Goal: Information Seeking & Learning: Compare options

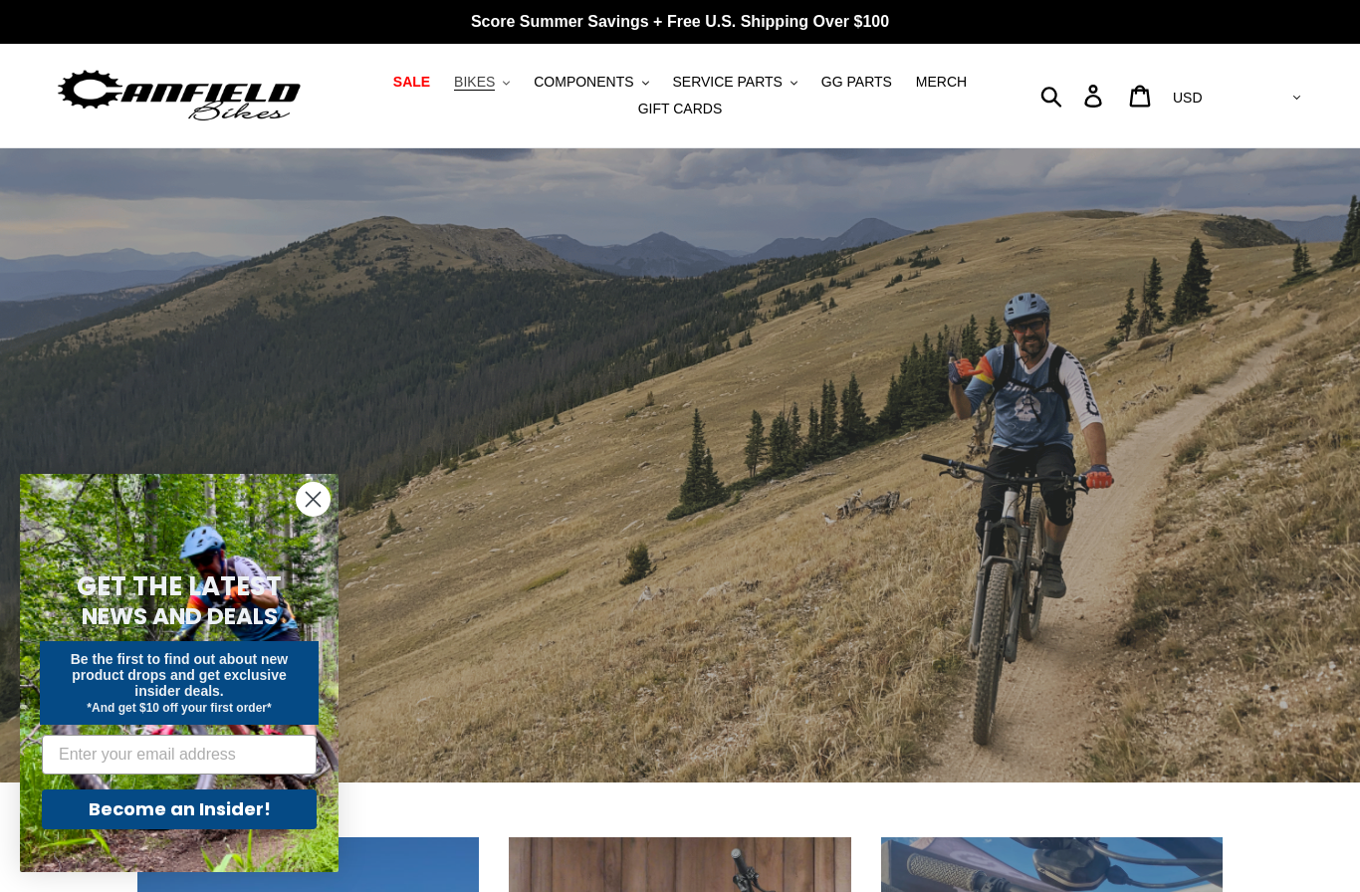
click at [511, 88] on button "BIKES .cls-1{fill:#231f20}" at bounding box center [482, 82] width 76 height 27
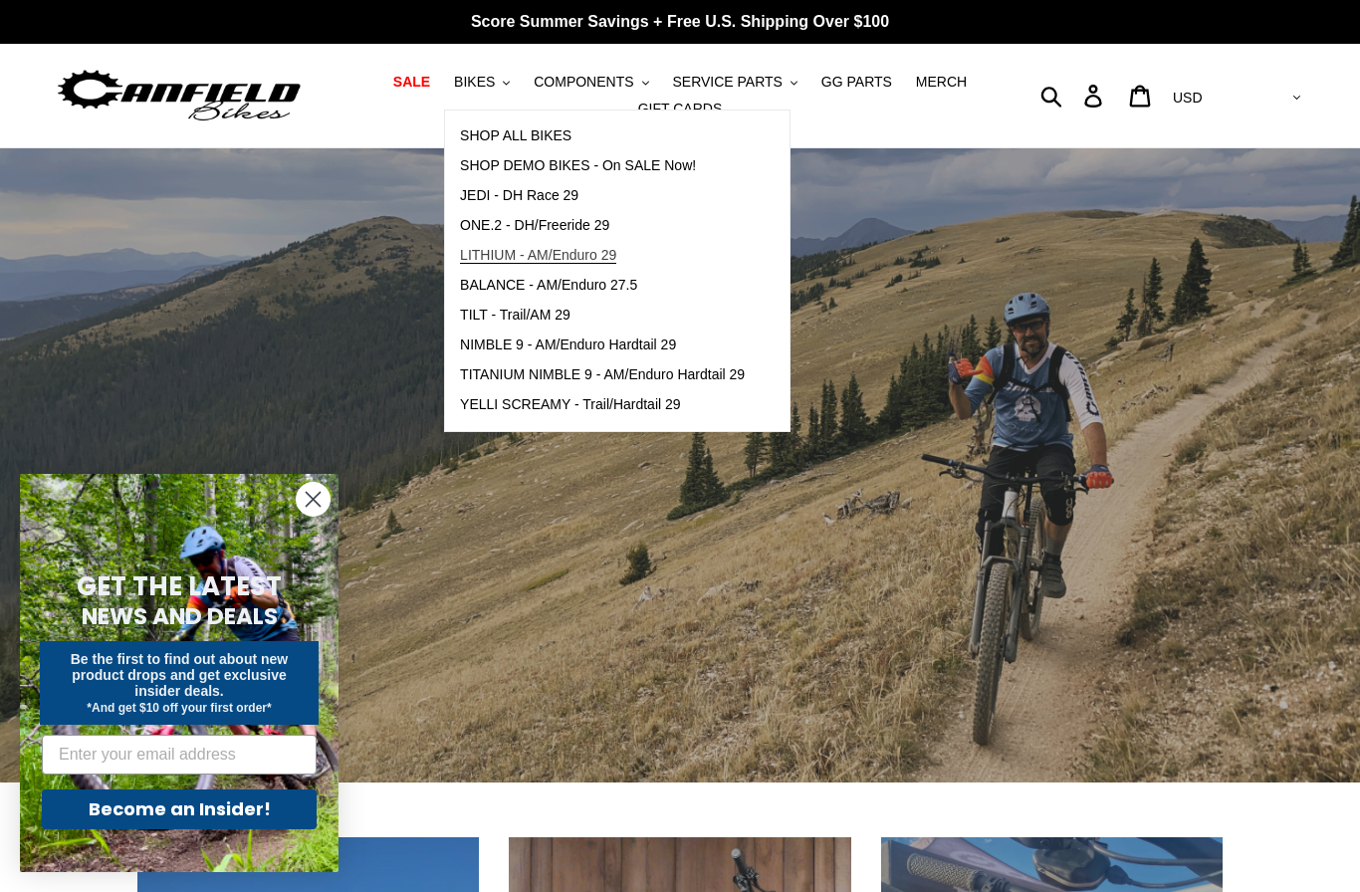
click at [552, 256] on span "LITHIUM - AM/Enduro 29" at bounding box center [538, 255] width 156 height 17
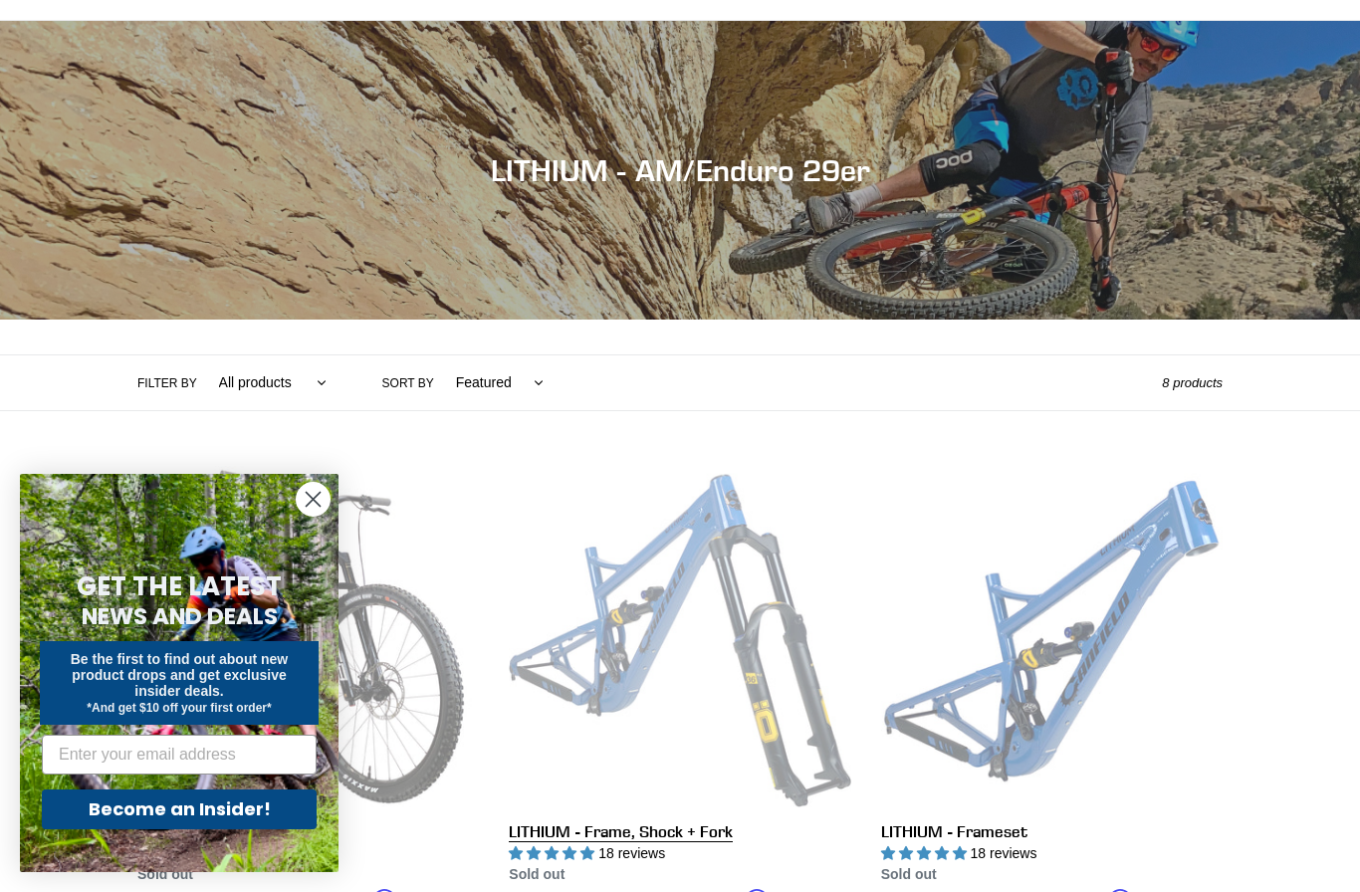
scroll to position [140, 0]
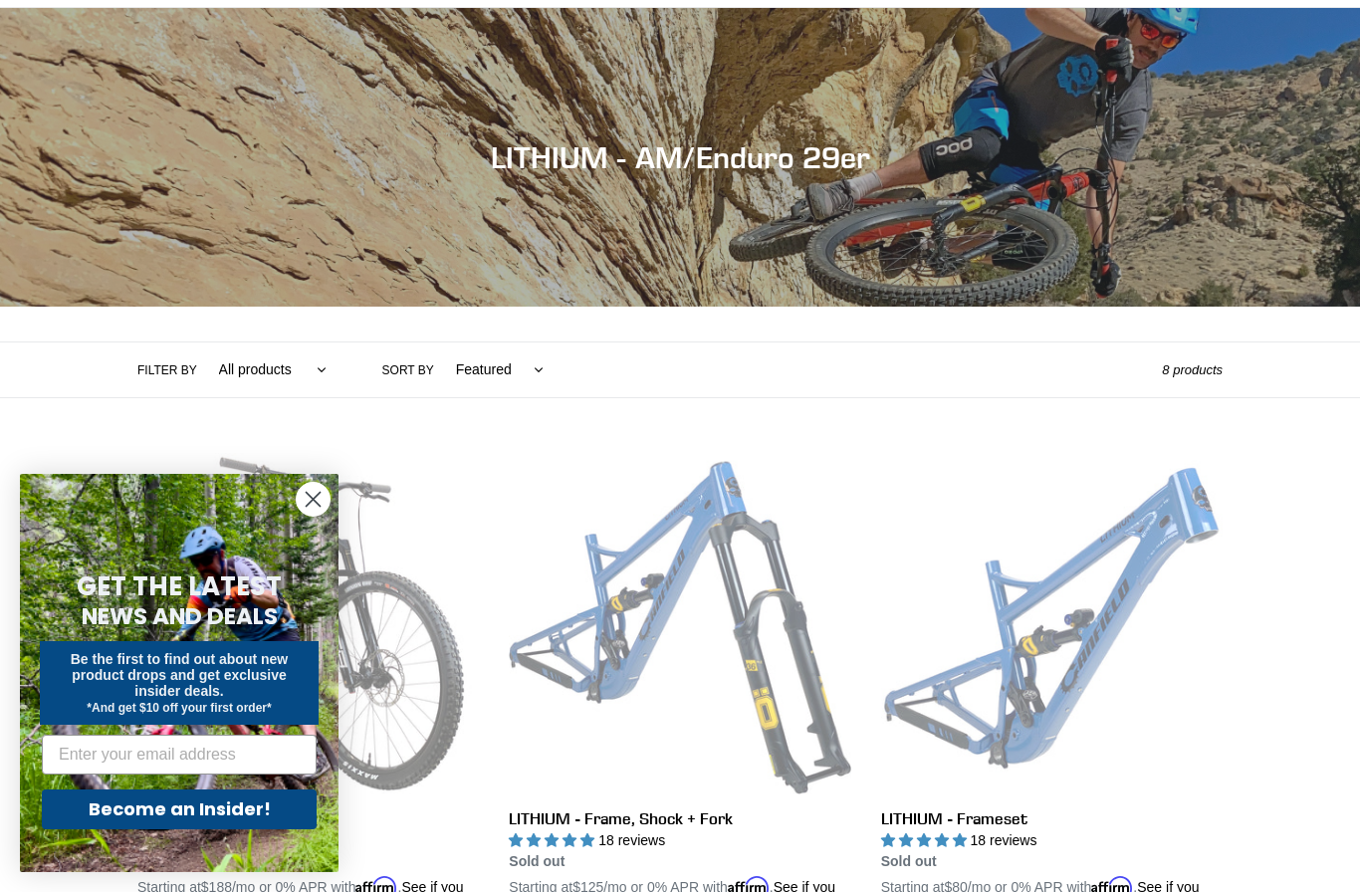
click at [311, 516] on circle "Close dialog" at bounding box center [313, 499] width 33 height 33
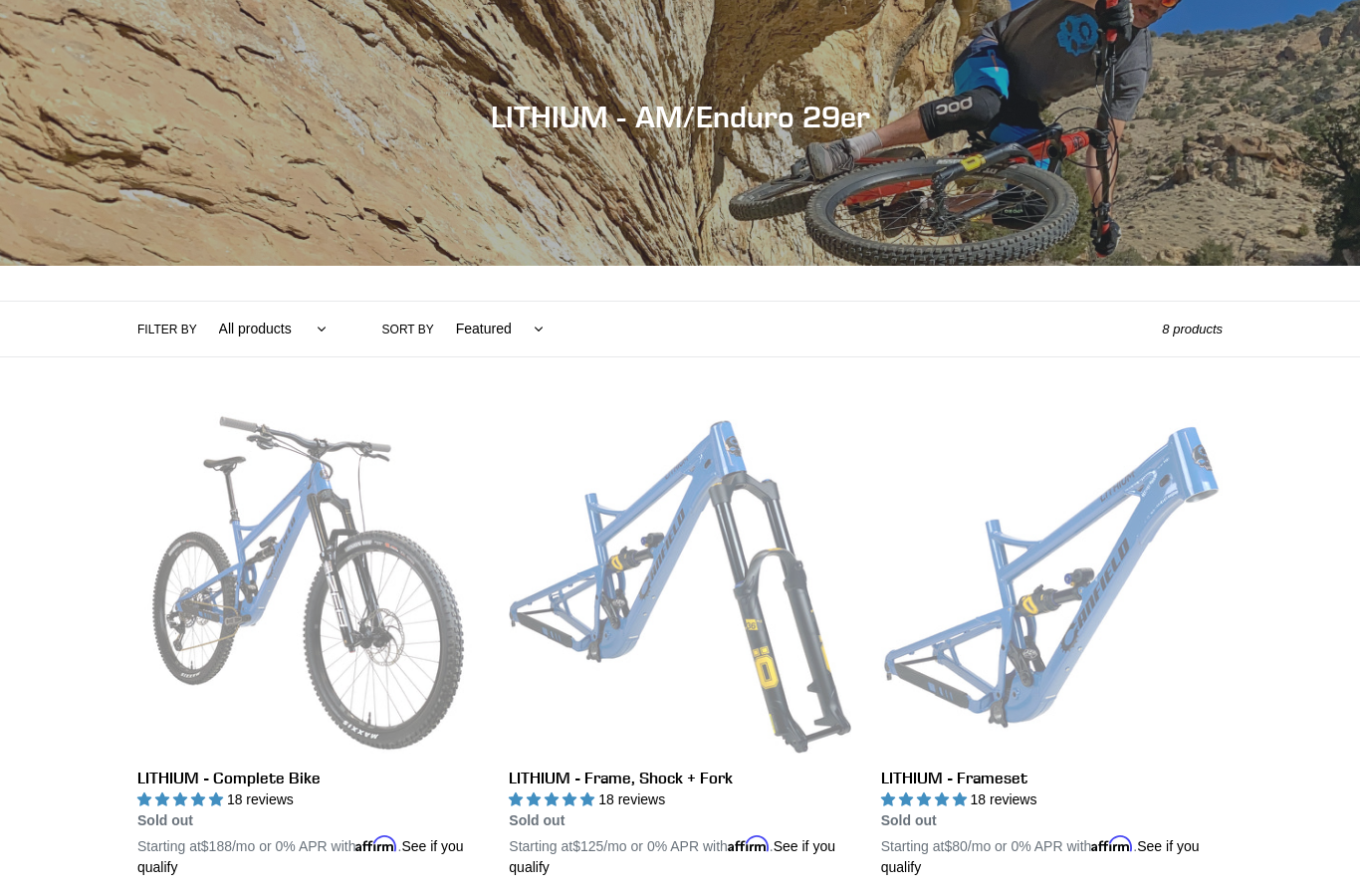
scroll to position [0, 0]
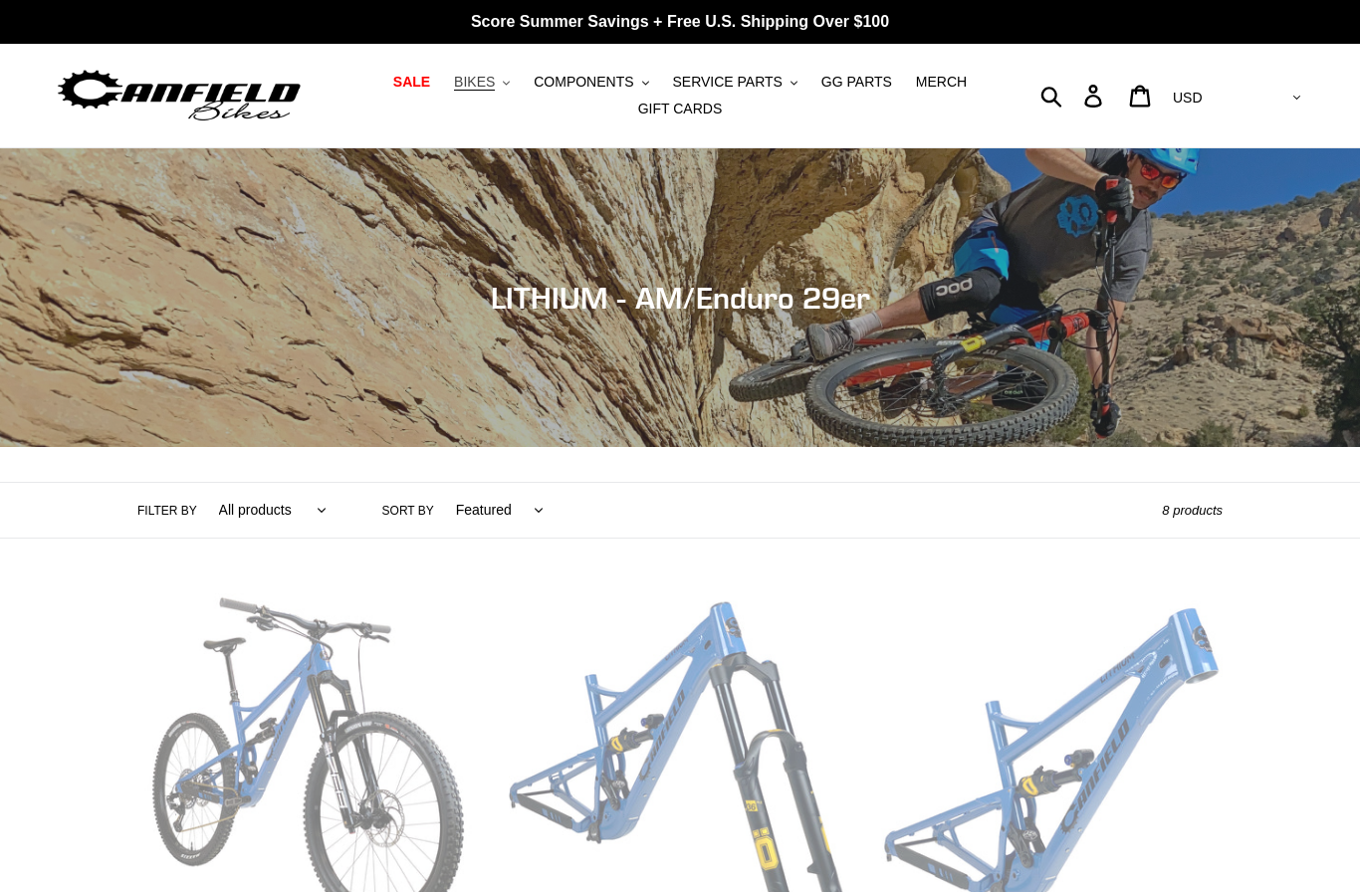
click at [510, 83] on icon "button" at bounding box center [506, 83] width 7 height 4
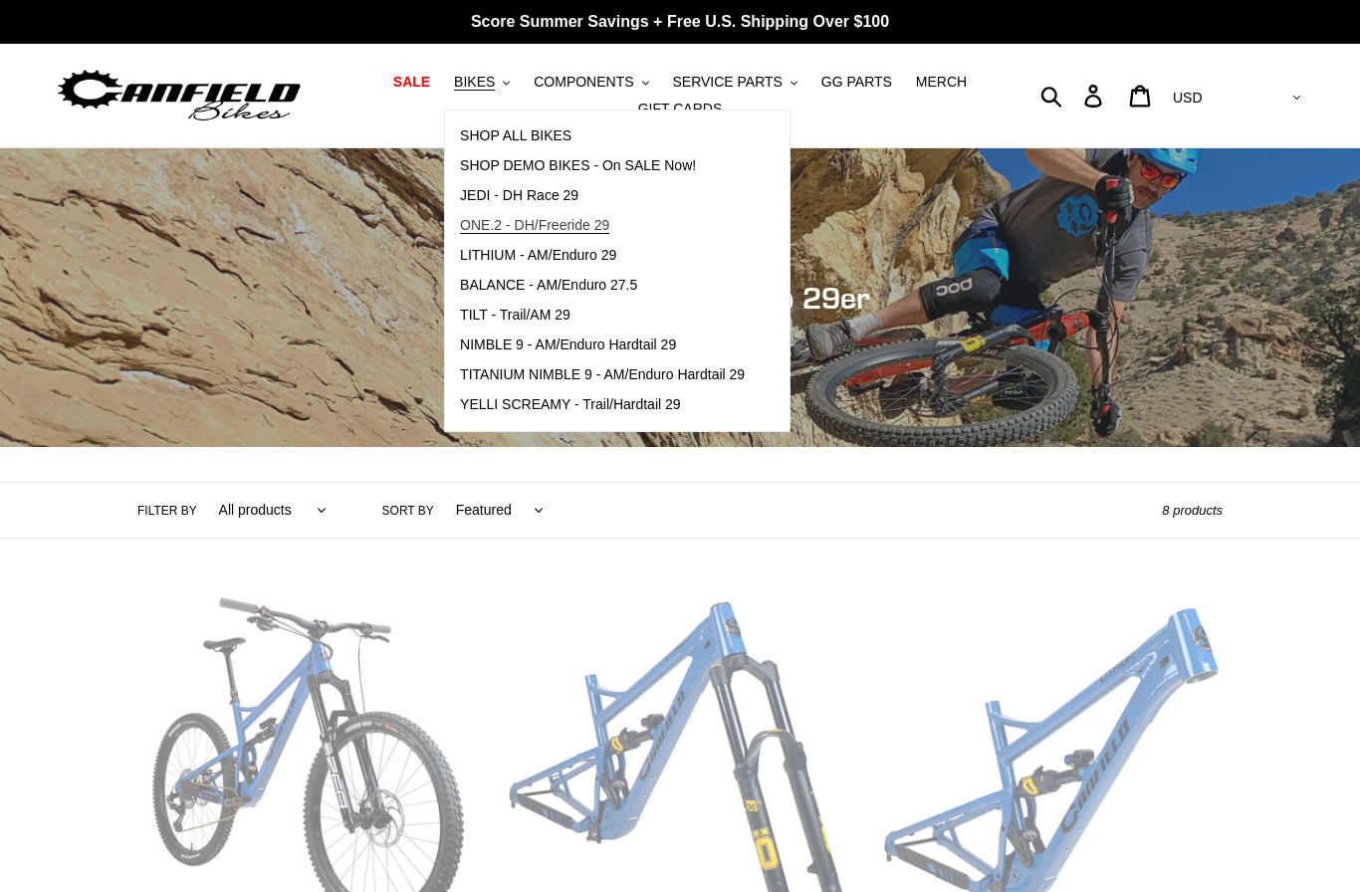
click at [568, 226] on span "ONE.2 - DH/Freeride 29" at bounding box center [534, 225] width 149 height 17
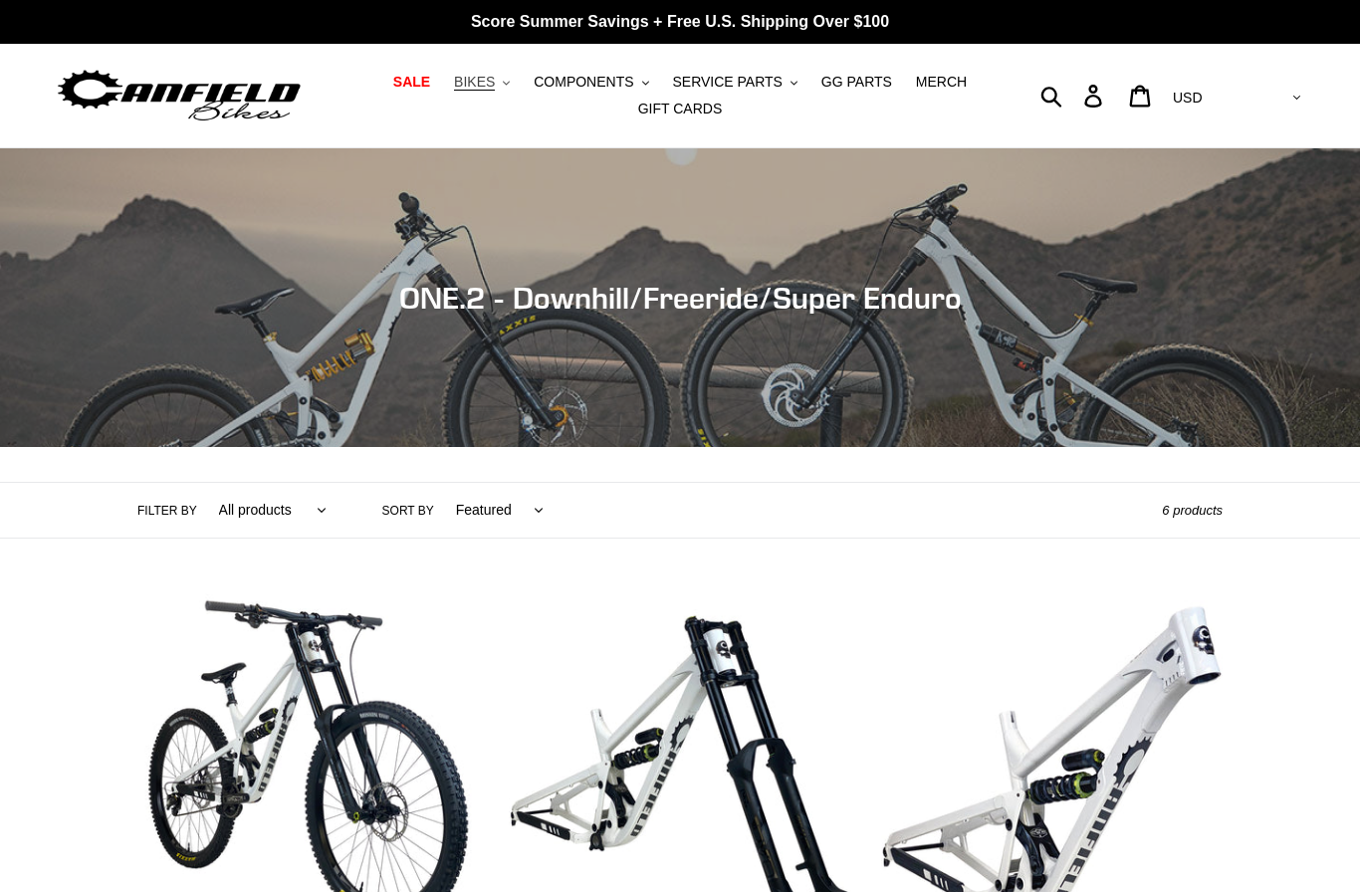
click at [495, 87] on span "BIKES" at bounding box center [474, 82] width 41 height 17
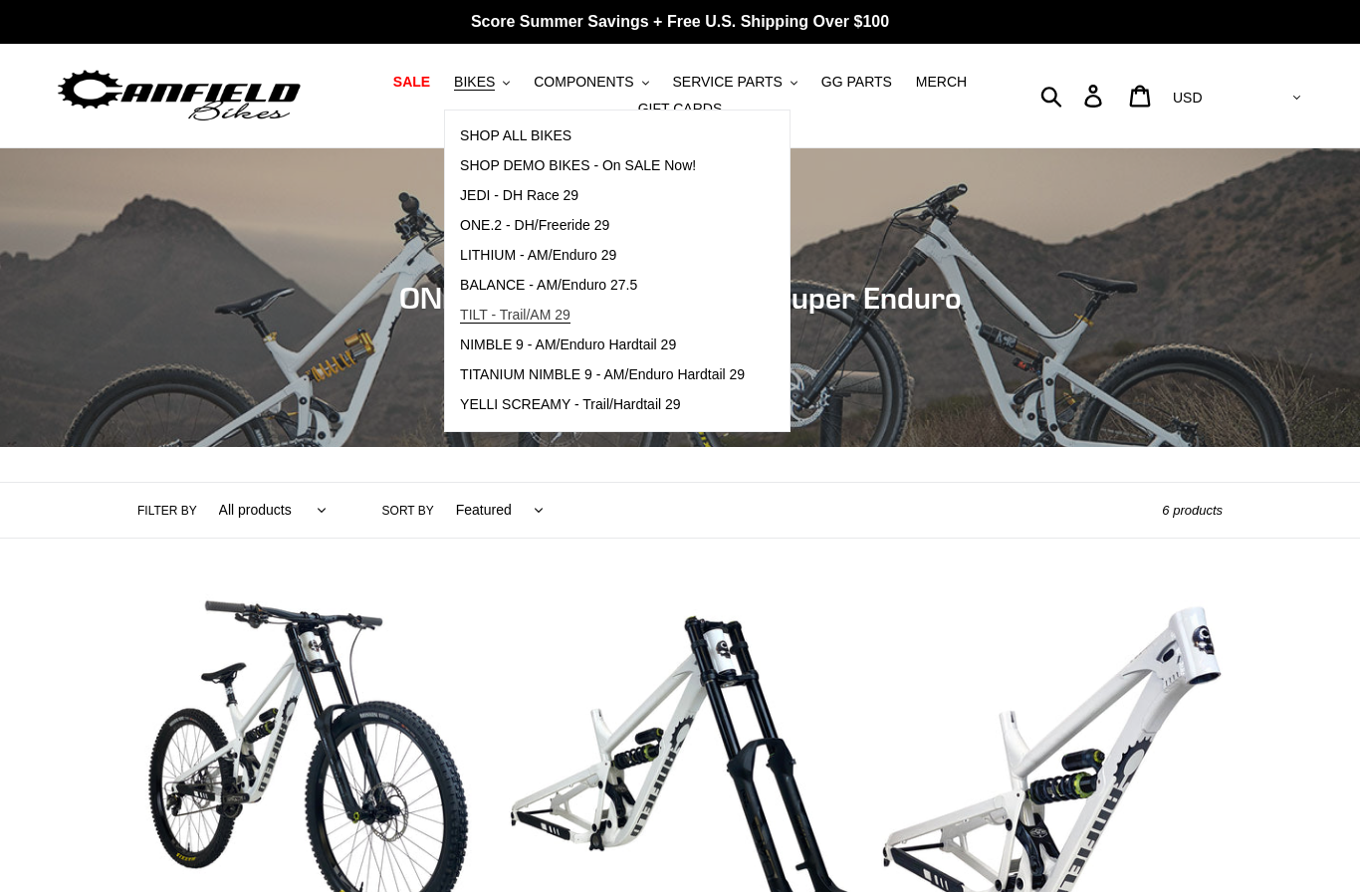
click at [551, 318] on span "TILT - Trail/AM 29" at bounding box center [515, 315] width 110 height 17
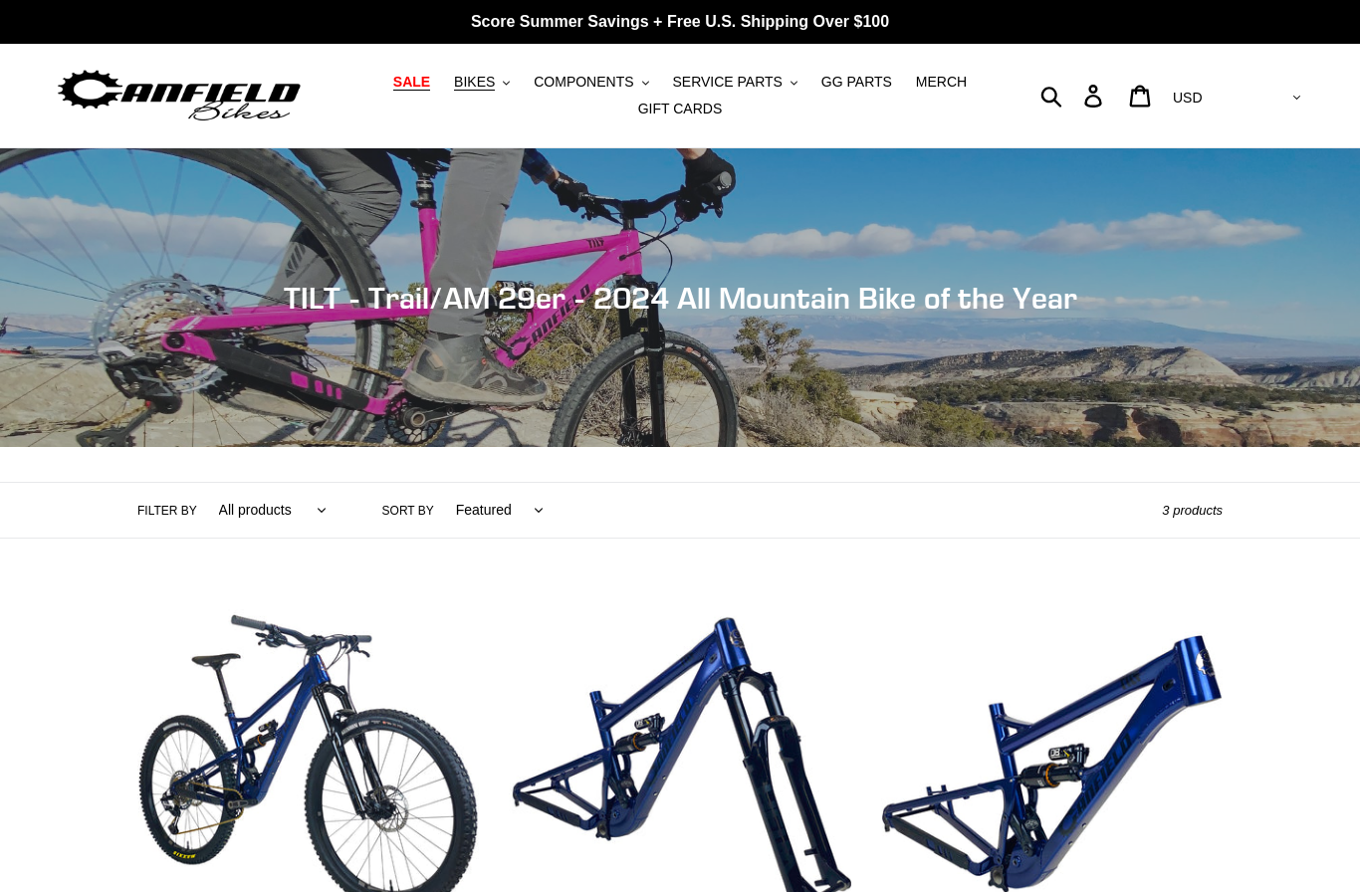
click at [428, 82] on span "SALE" at bounding box center [411, 82] width 37 height 17
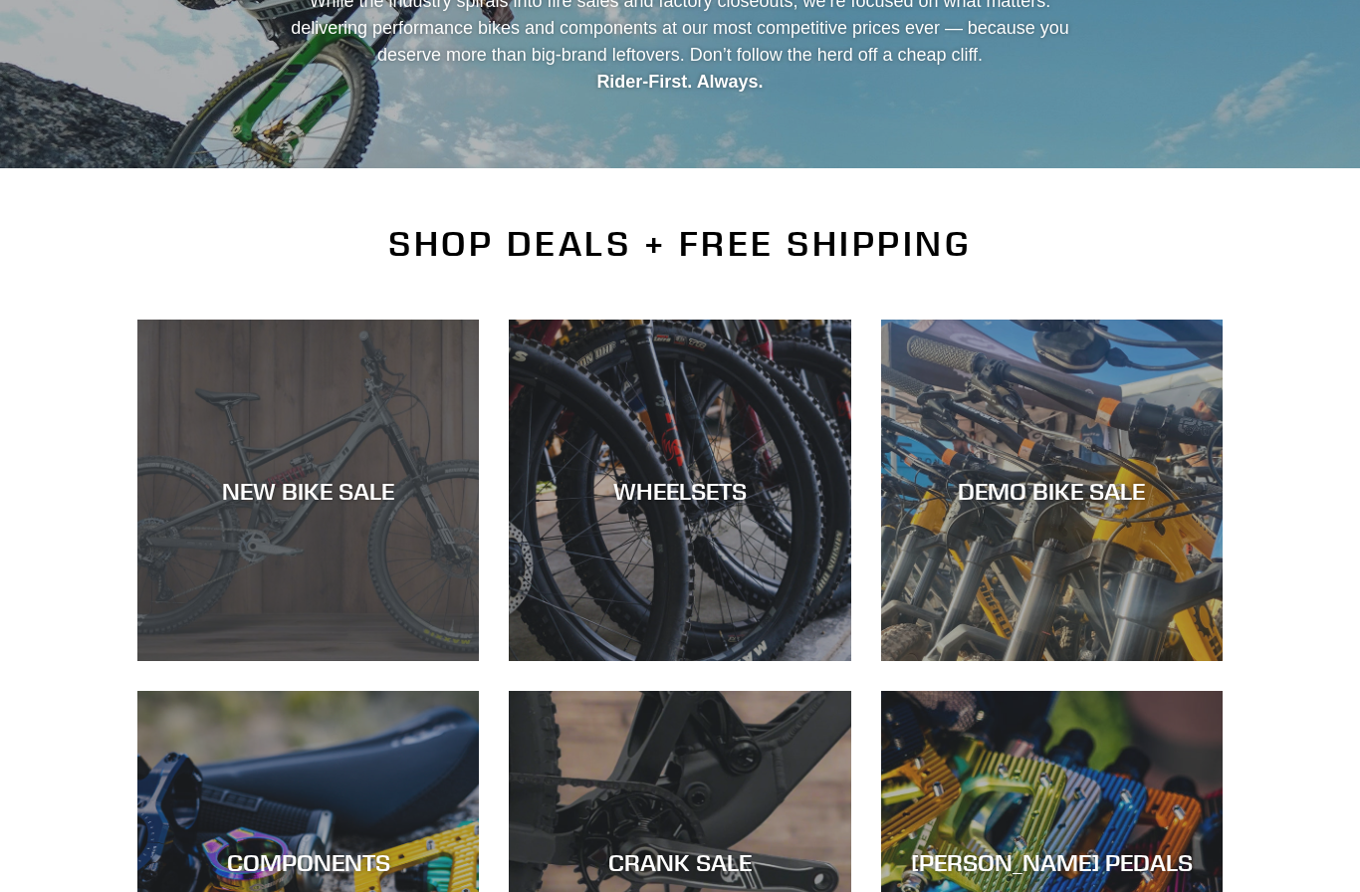
scroll to position [325, 0]
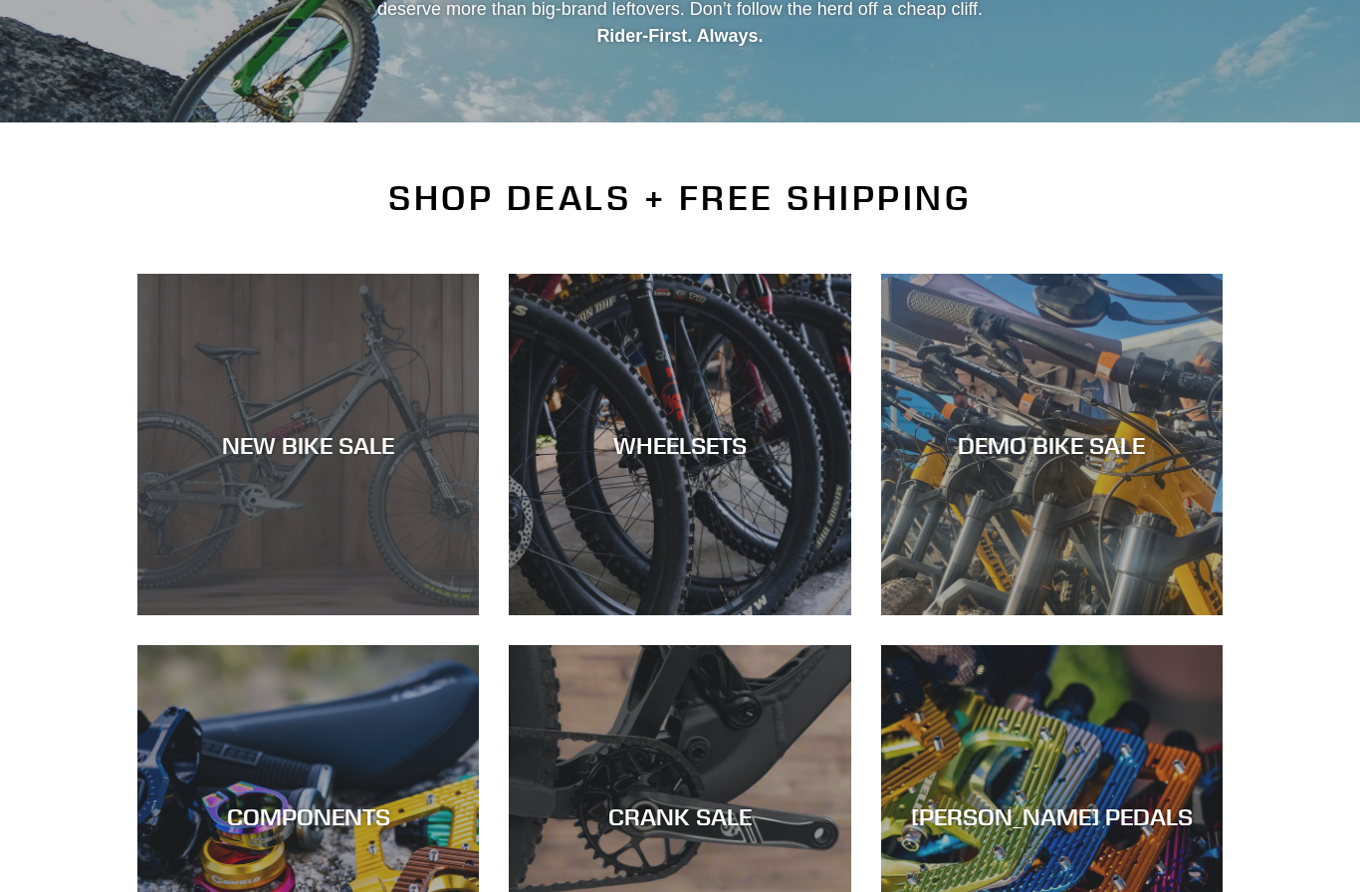
click at [298, 615] on div "NEW BIKE SALE" at bounding box center [307, 615] width 341 height 0
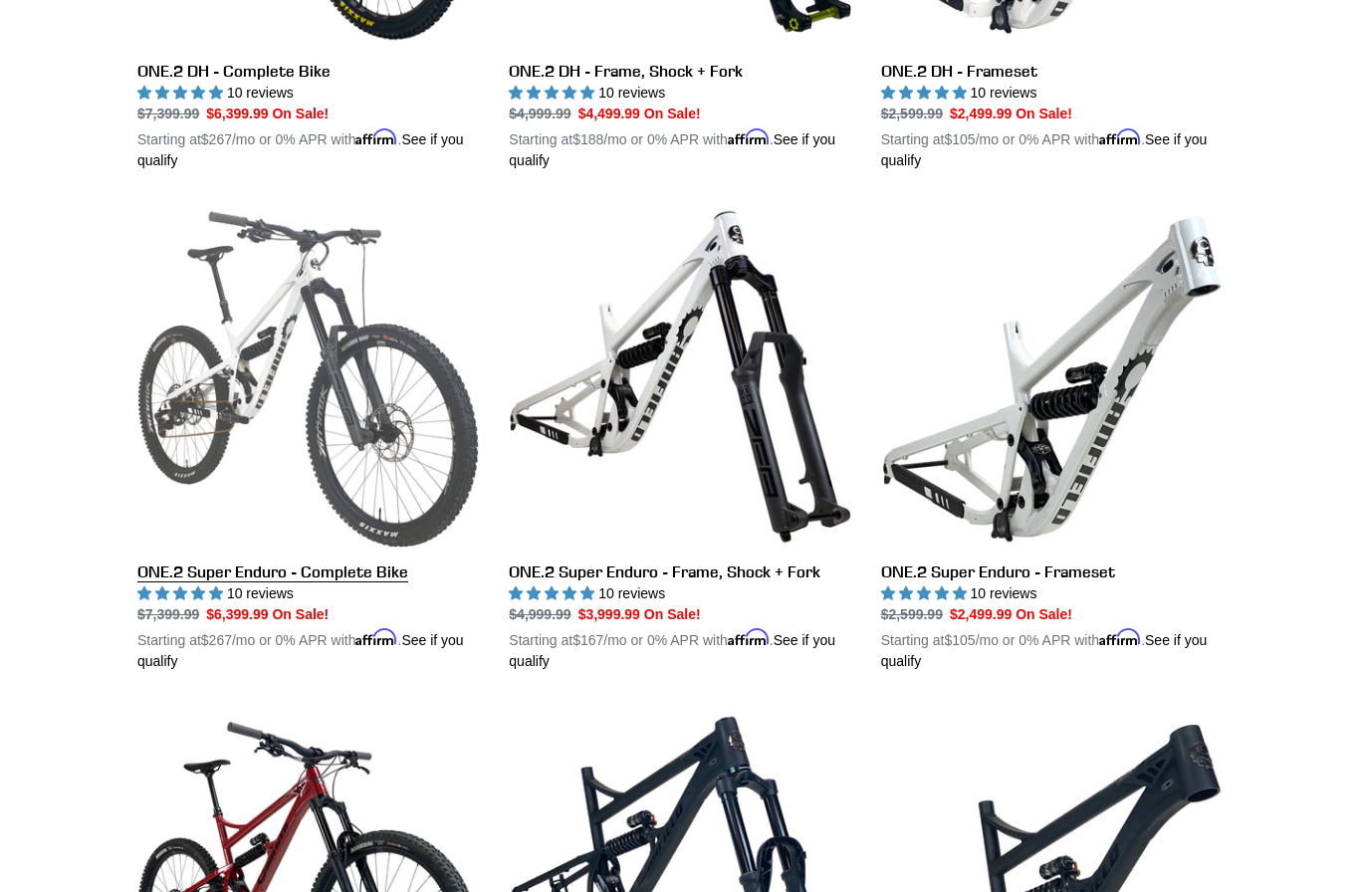
scroll to position [1377, 0]
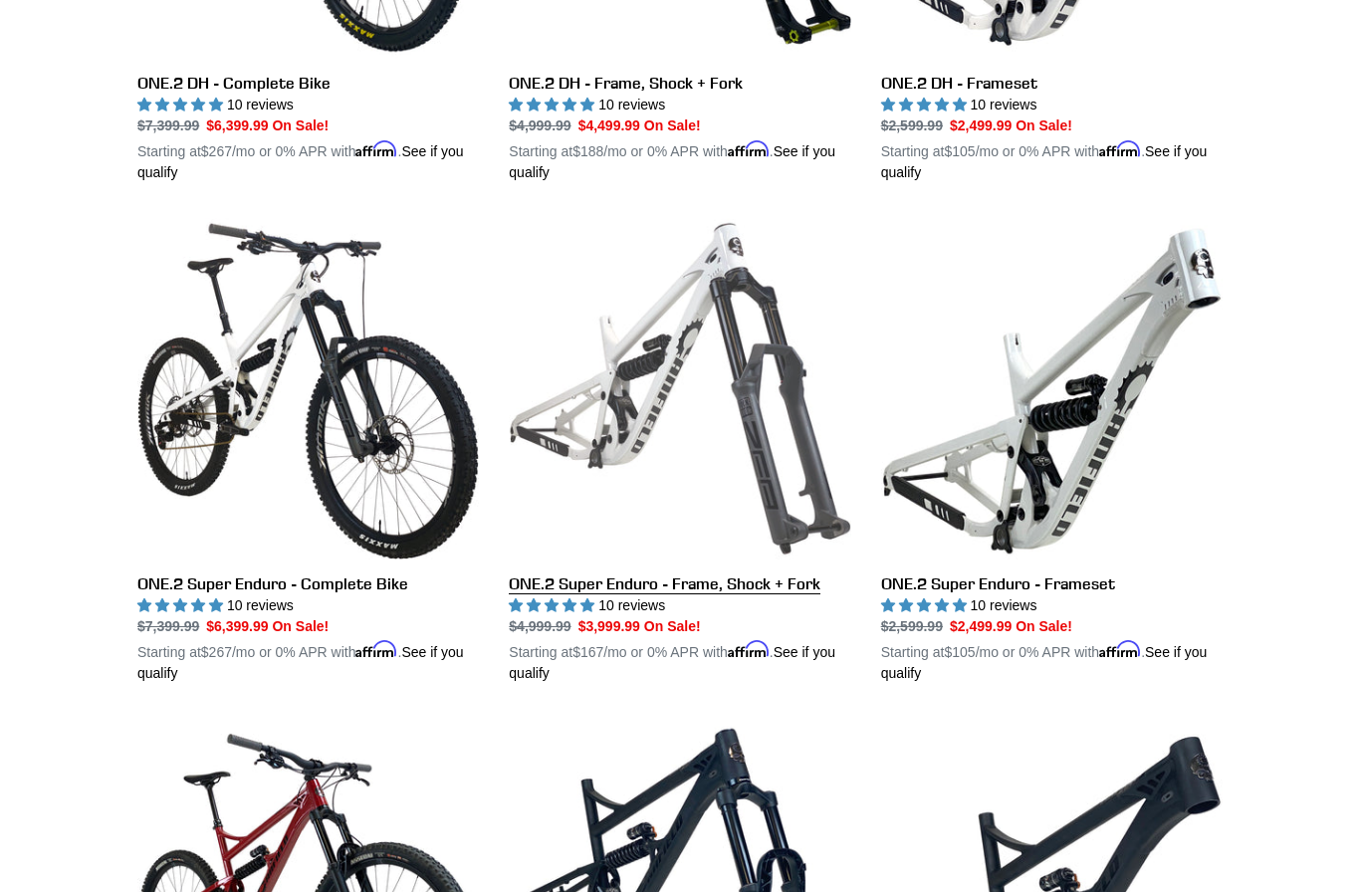
click at [687, 582] on link "ONE.2 Super Enduro - Frame, Shock + Fork" at bounding box center [679, 451] width 341 height 466
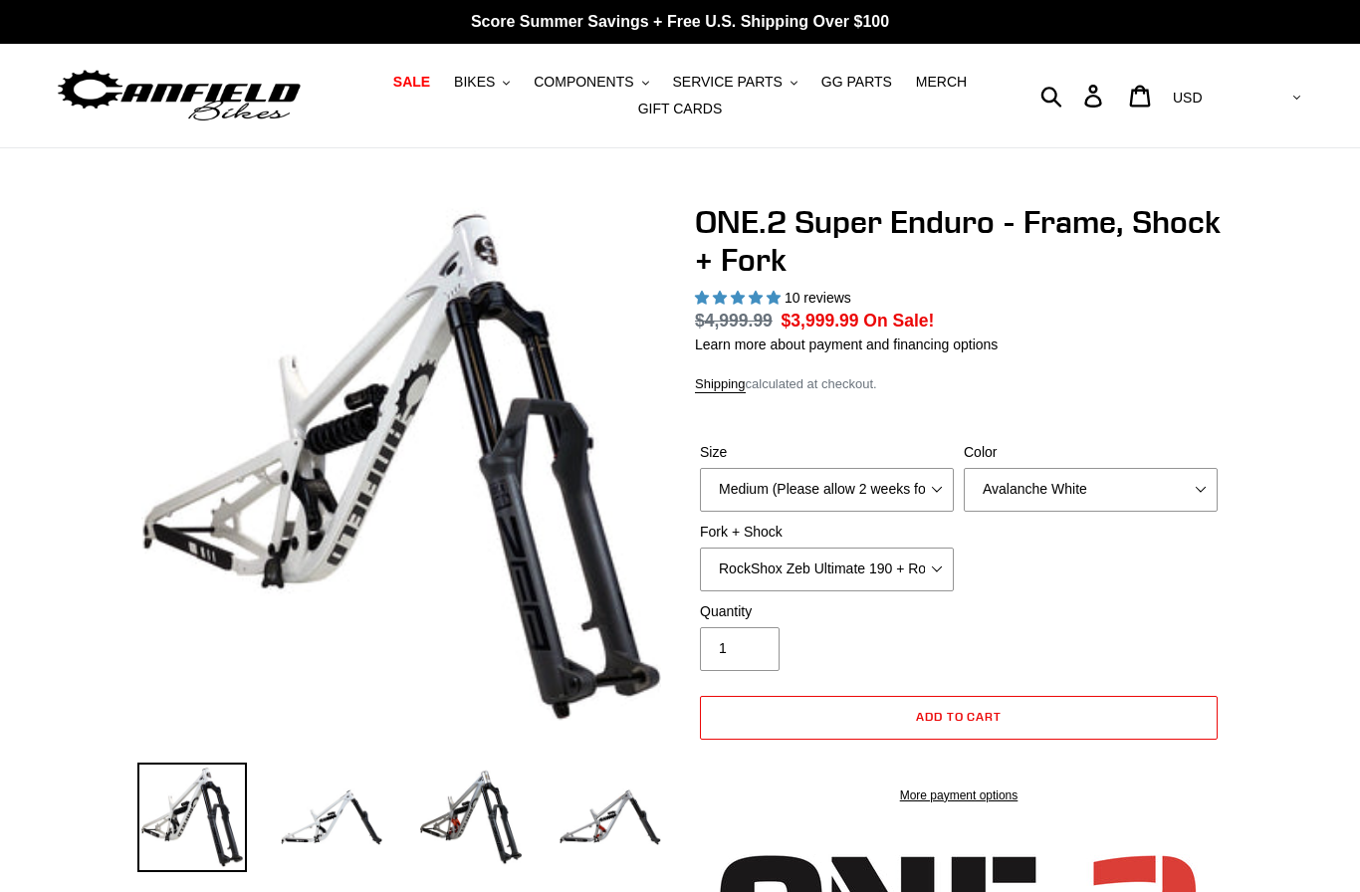
select select "highest-rating"
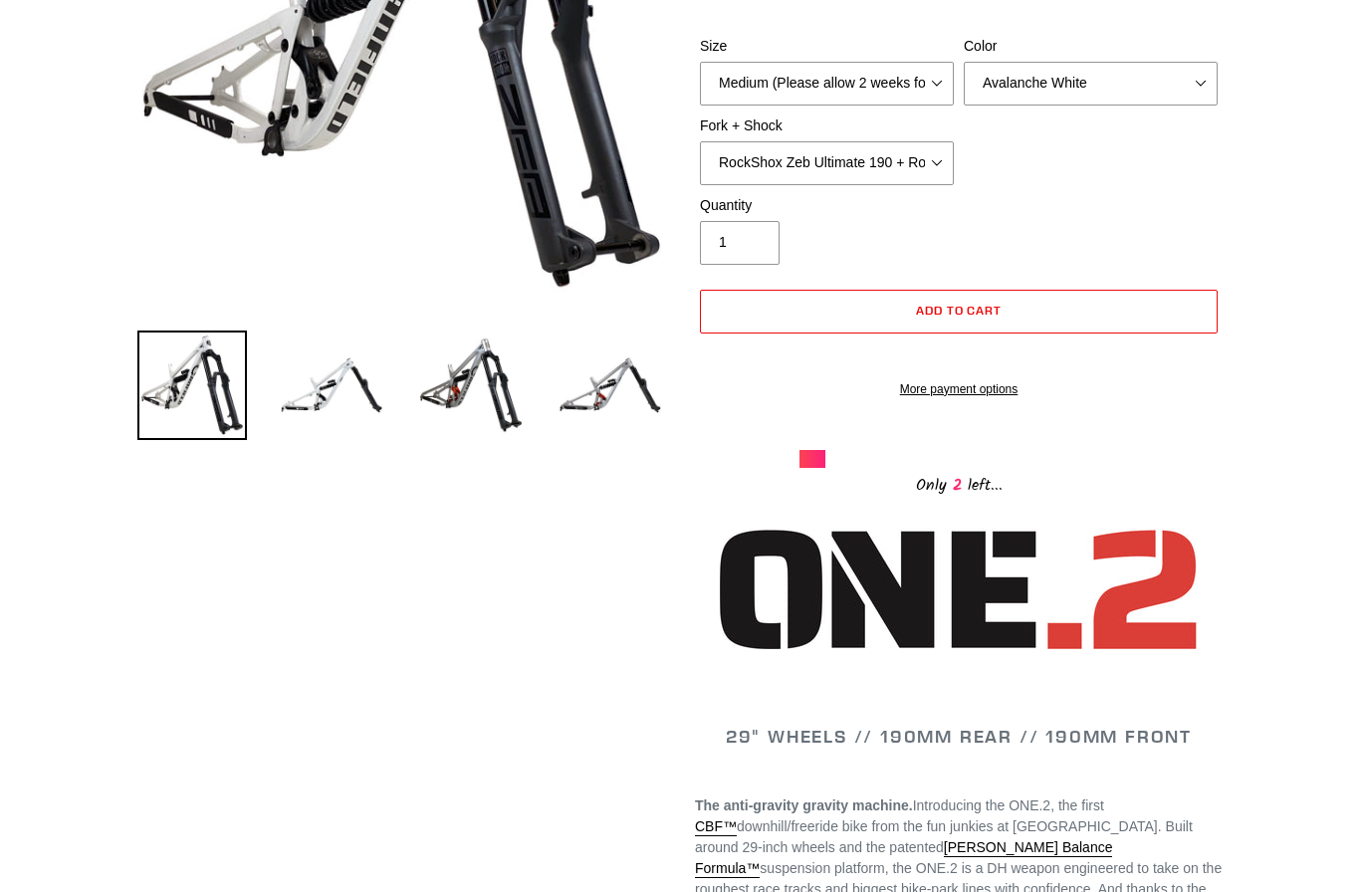
scroll to position [434, 0]
